Goal: Register for event/course

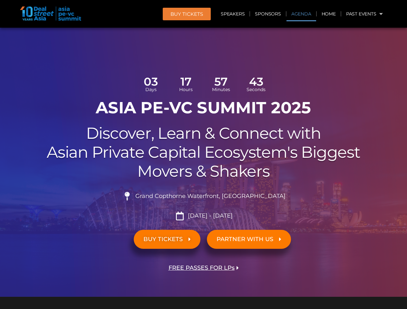
scroll to position [399, 0]
